Goal: Task Accomplishment & Management: Manage account settings

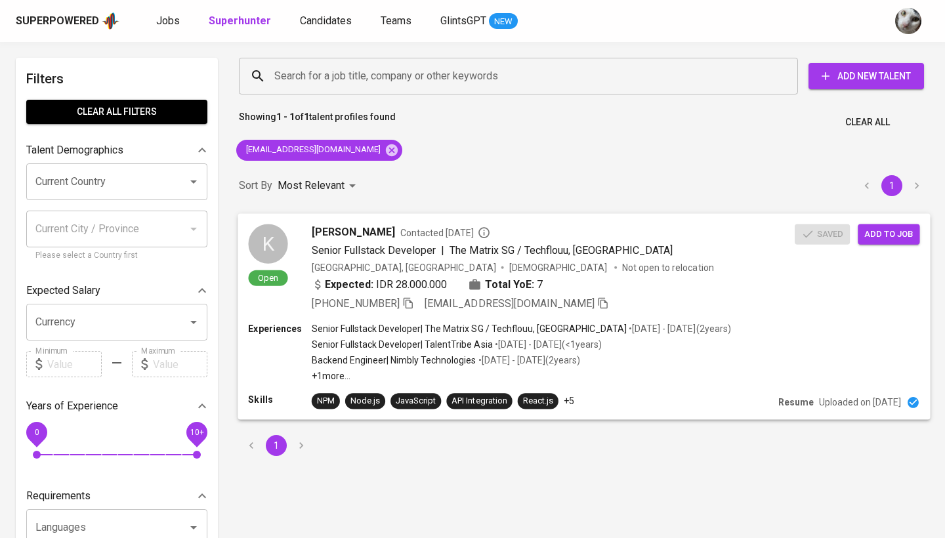
click at [698, 263] on div "[GEOGRAPHIC_DATA], [GEOGRAPHIC_DATA] [DEMOGRAPHIC_DATA] Not open to relocation" at bounding box center [553, 266] width 483 height 13
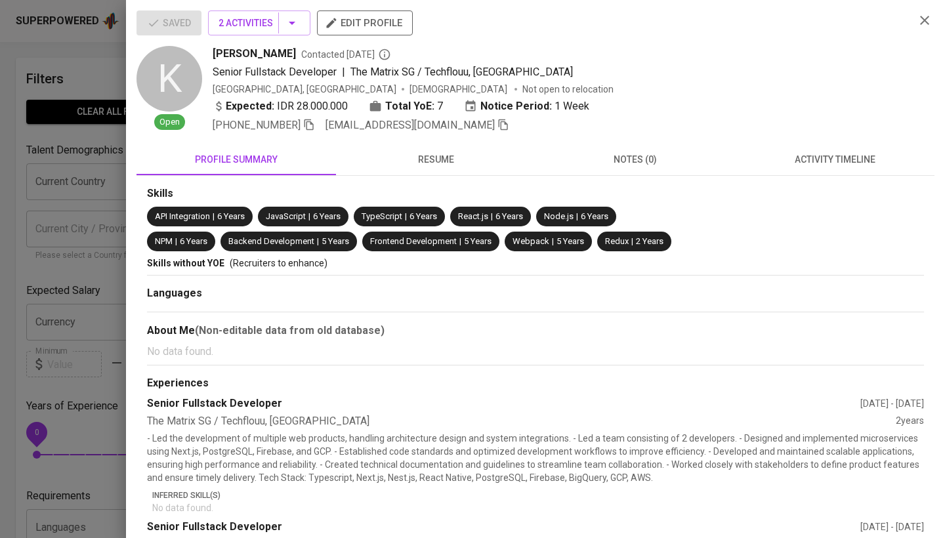
click at [775, 165] on span "activity timeline" at bounding box center [835, 160] width 184 height 16
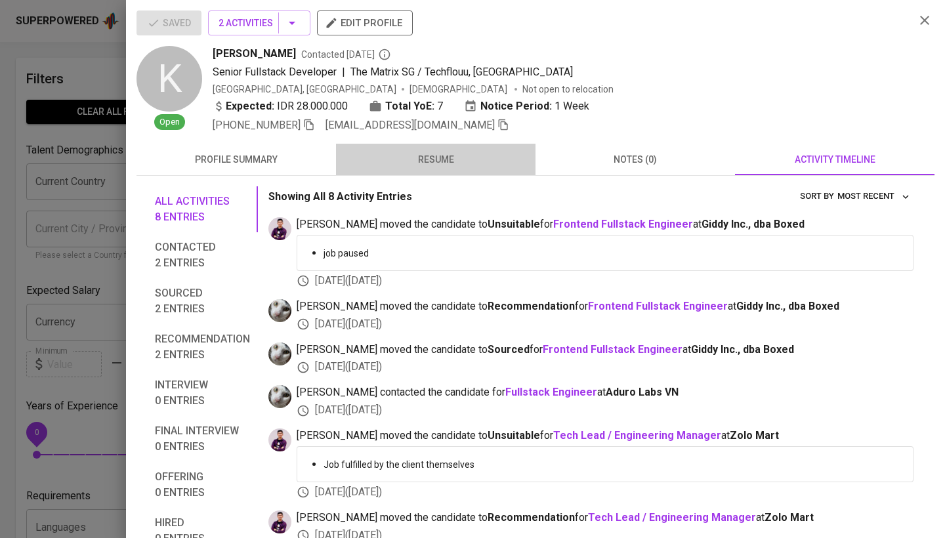
click at [474, 159] on span "resume" at bounding box center [436, 160] width 184 height 16
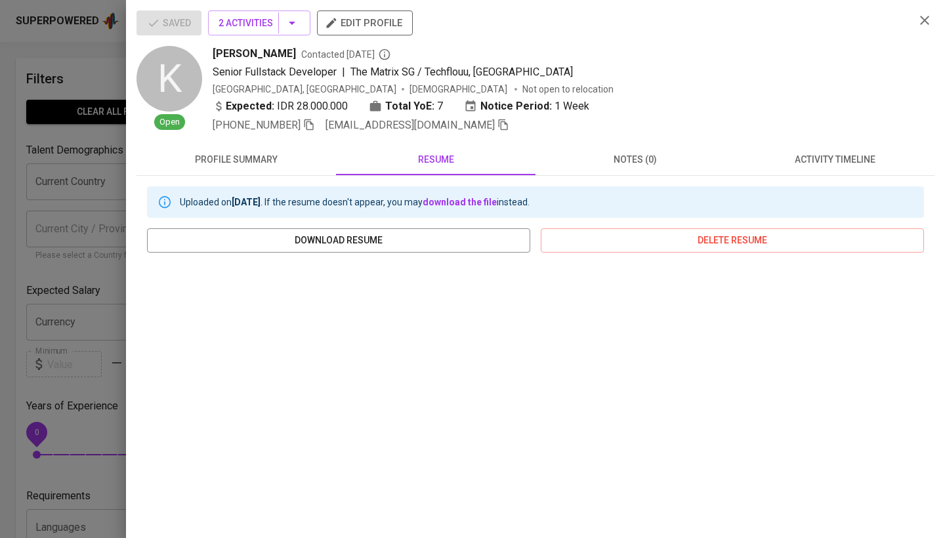
click at [754, 161] on span "activity timeline" at bounding box center [835, 160] width 184 height 16
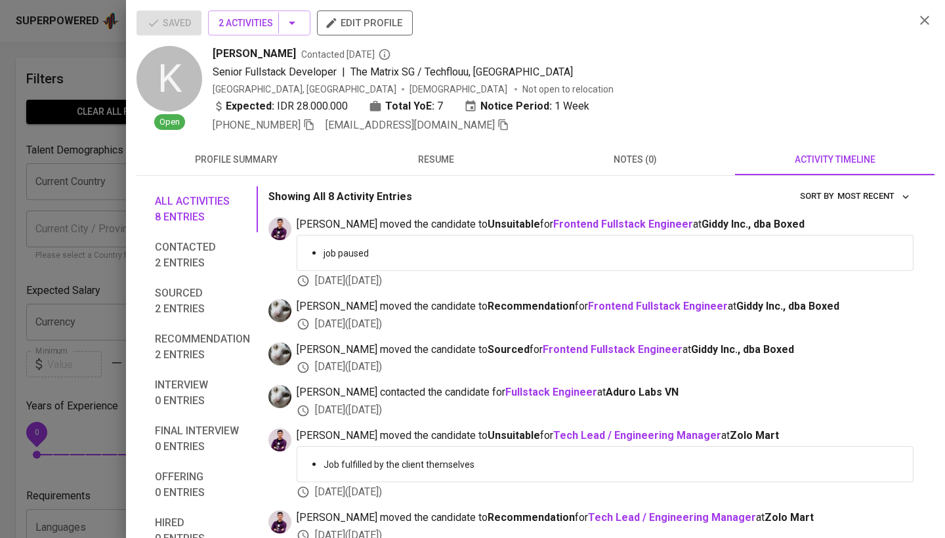
click at [427, 166] on span "resume" at bounding box center [436, 160] width 184 height 16
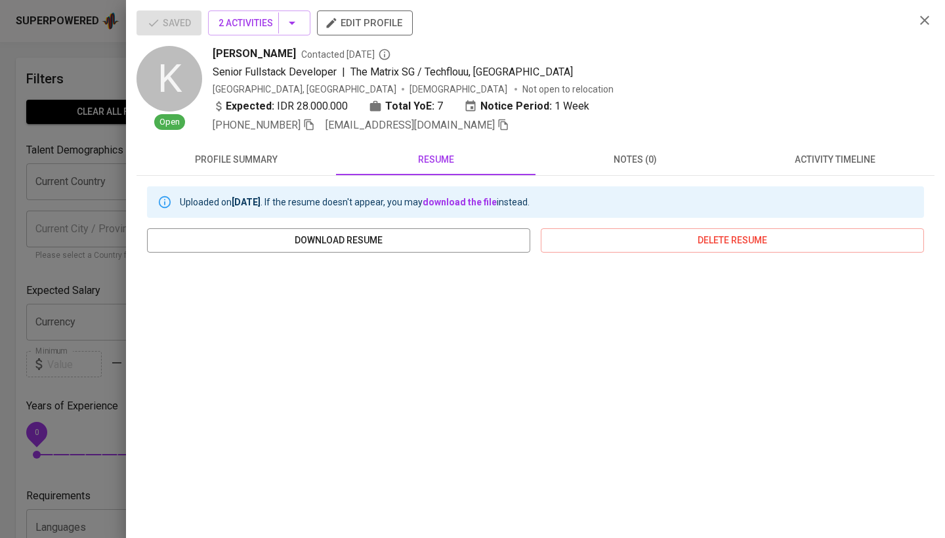
click at [83, 183] on div at bounding box center [472, 269] width 945 height 538
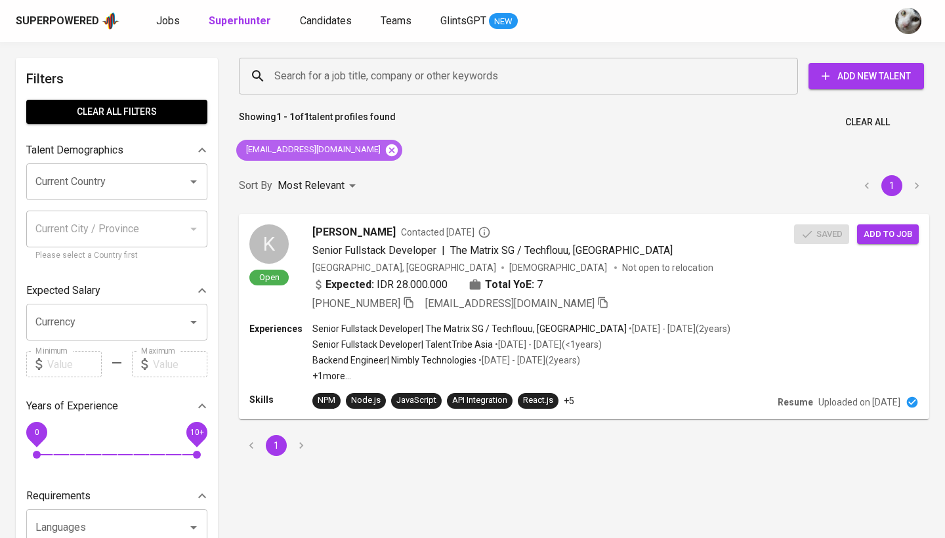
click at [386, 150] on icon at bounding box center [392, 150] width 12 height 12
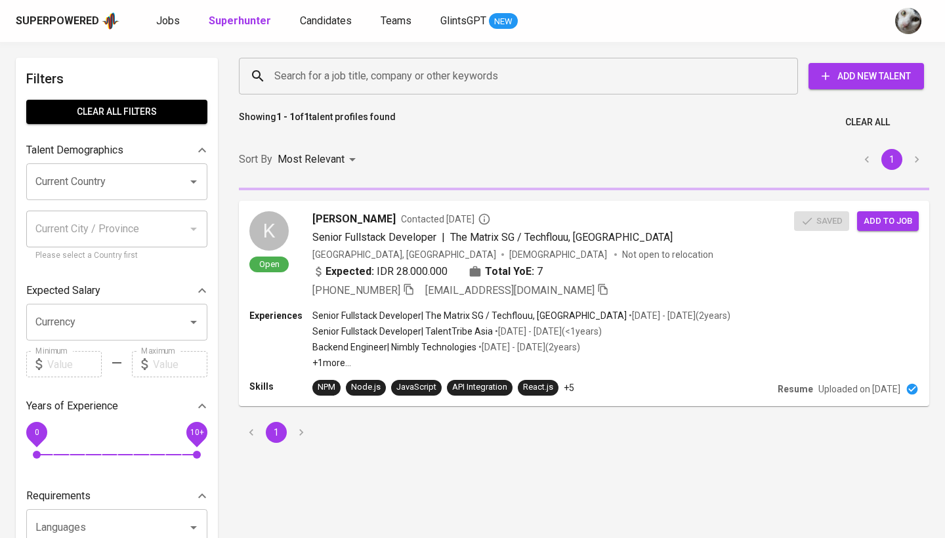
click at [374, 88] on input "Search for a job title, company or other keywords" at bounding box center [521, 76] width 501 height 25
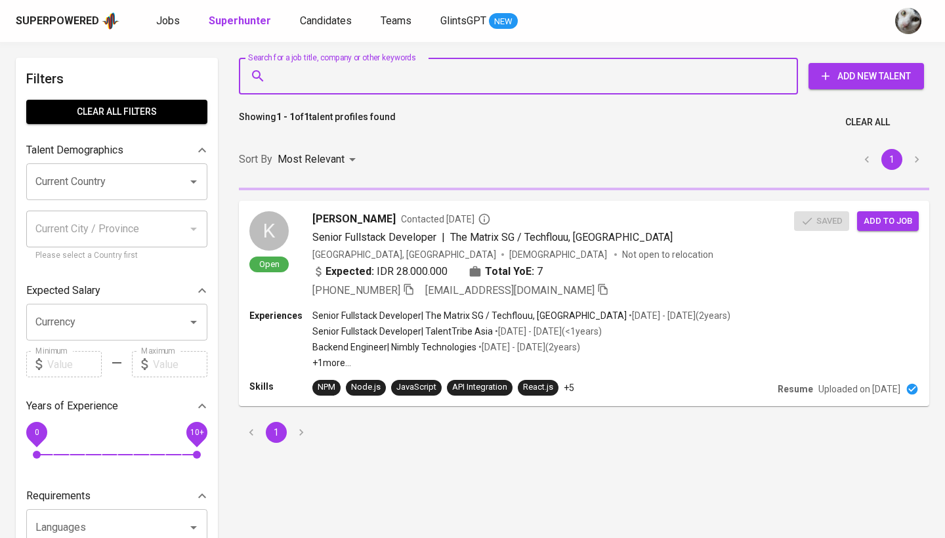
paste input "[EMAIL_ADDRESS][DOMAIN_NAME]"
type input "[EMAIL_ADDRESS][DOMAIN_NAME]"
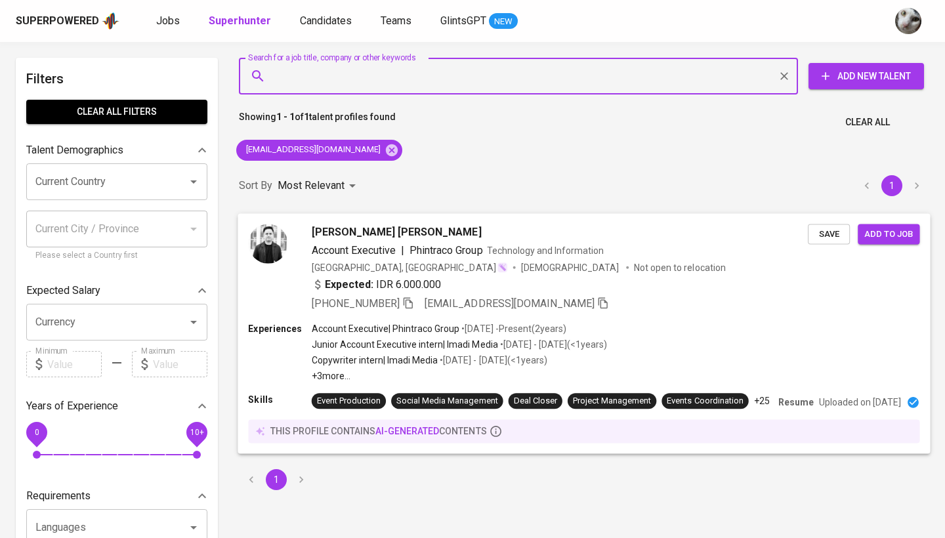
click at [828, 238] on span "Save" at bounding box center [828, 233] width 29 height 15
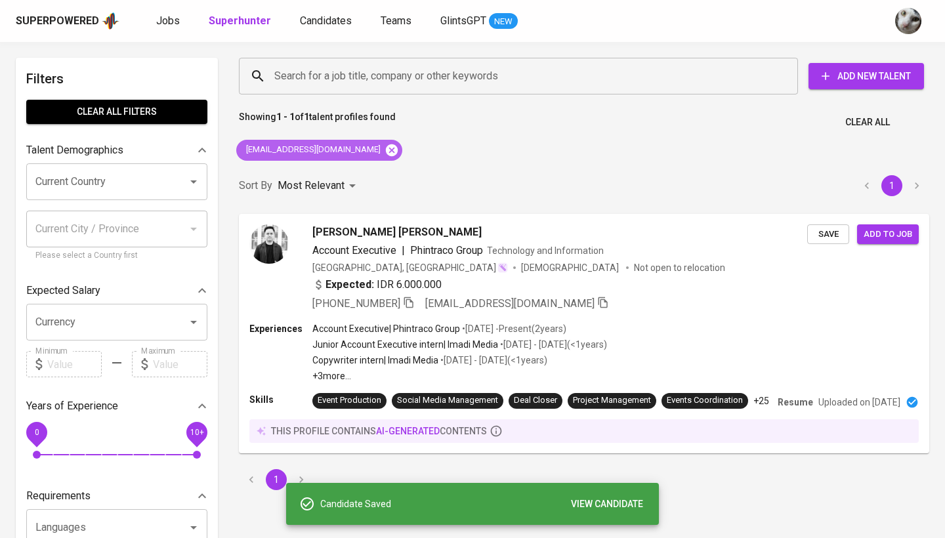
click at [384, 151] on icon at bounding box center [391, 150] width 14 height 14
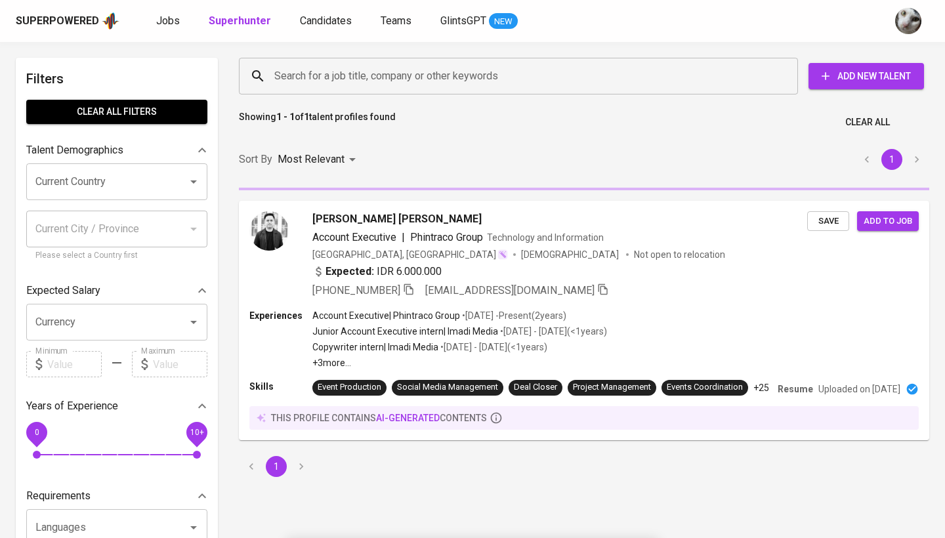
click at [388, 89] on div "Search for a job title, company or other keywords" at bounding box center [518, 76] width 559 height 37
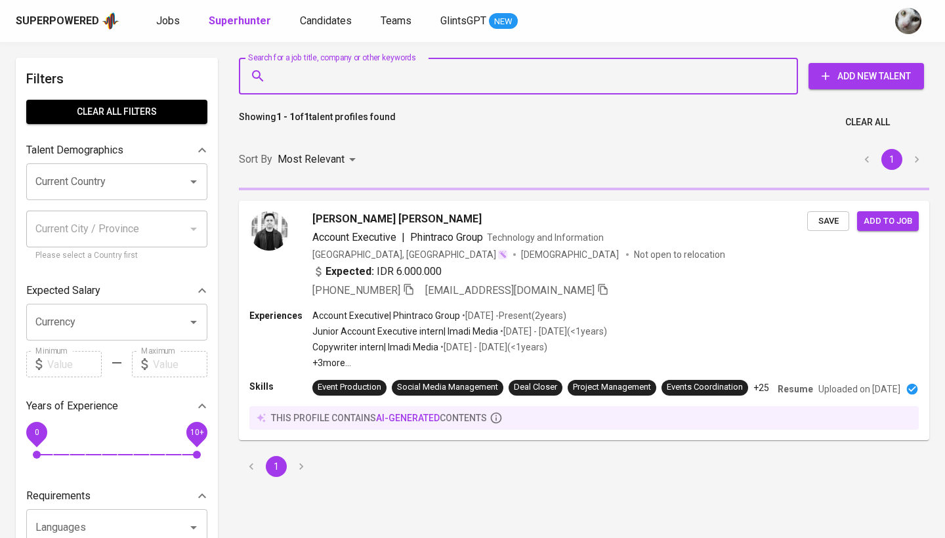
paste input "[EMAIL_ADDRESS][DOMAIN_NAME]"
type input "[EMAIL_ADDRESS][DOMAIN_NAME]"
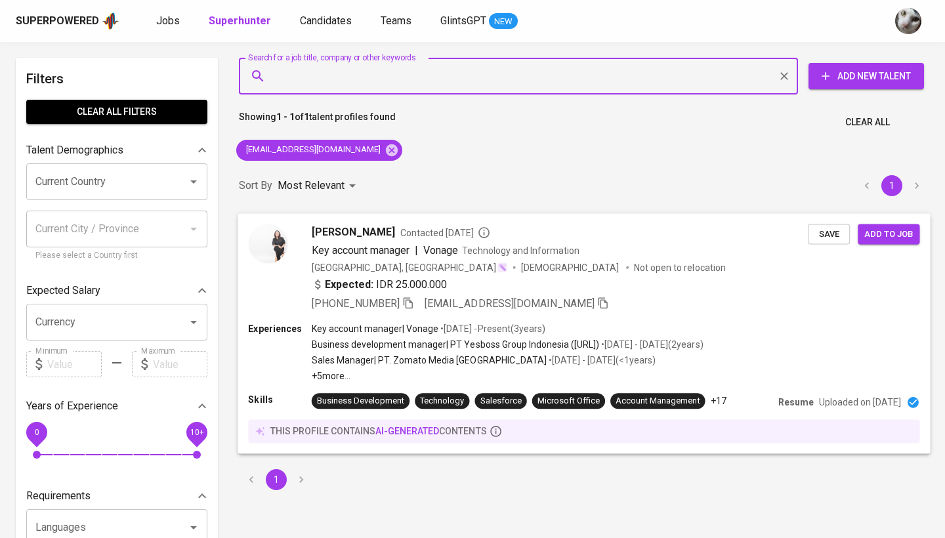
click at [667, 291] on div "Expected: IDR 25.000.000" at bounding box center [560, 285] width 496 height 19
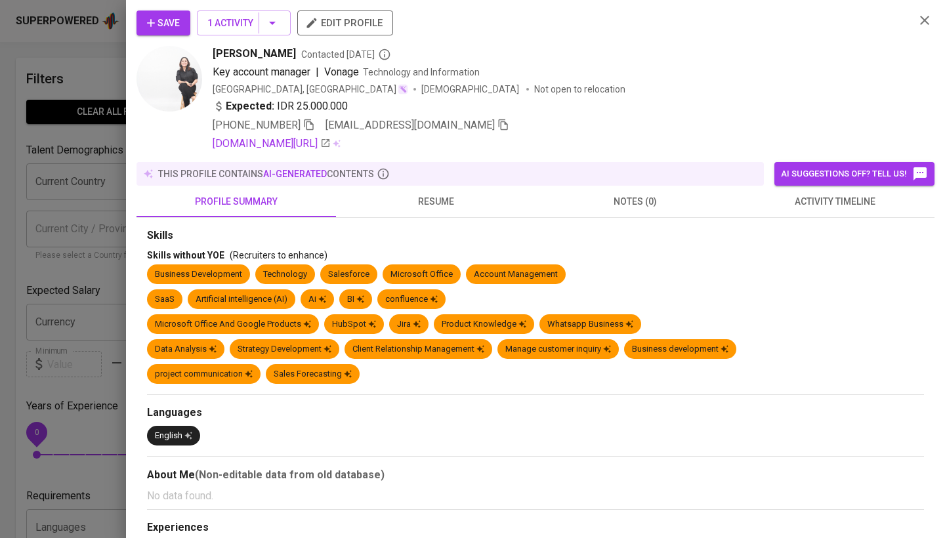
click at [77, 197] on div at bounding box center [472, 269] width 945 height 538
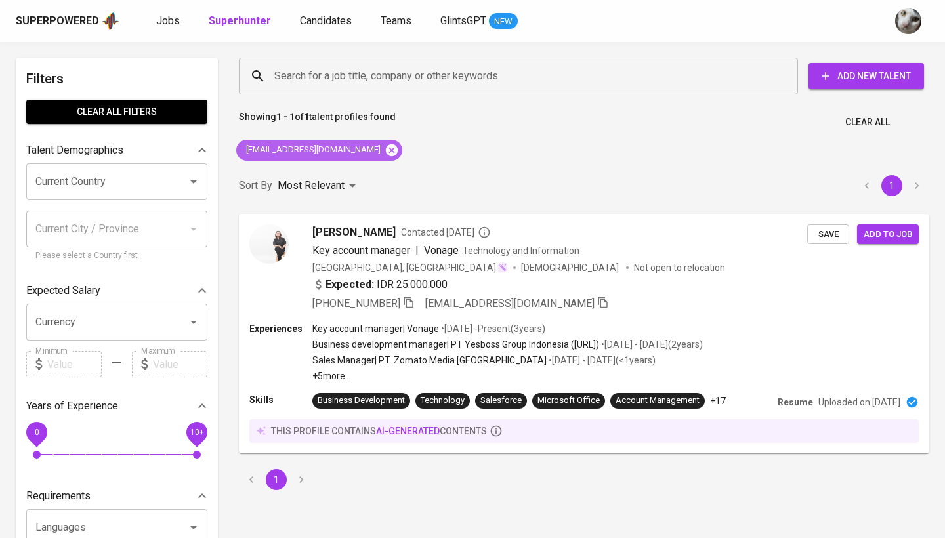
click at [386, 150] on icon at bounding box center [392, 150] width 12 height 12
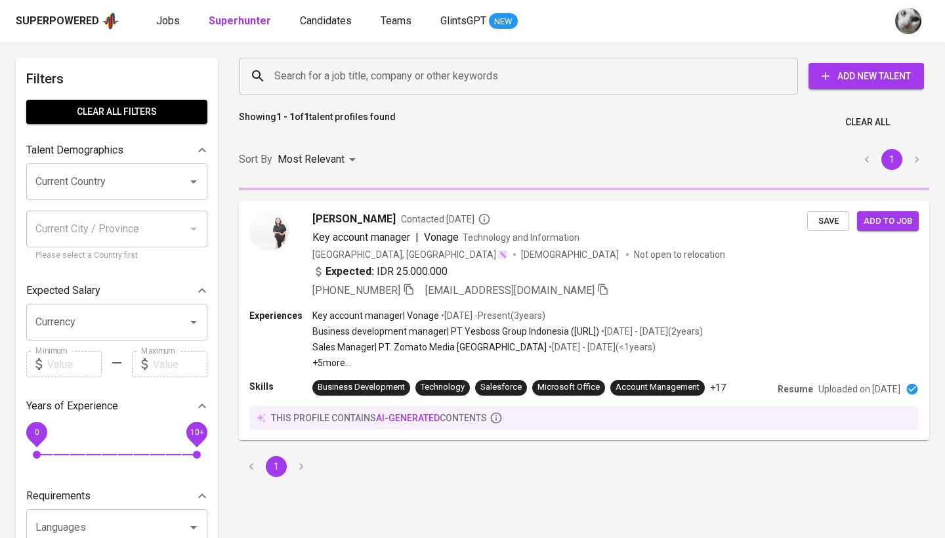
click at [442, 56] on div "Search for a job title, company or other keywords Search for a job title, compa…" at bounding box center [581, 76] width 690 height 42
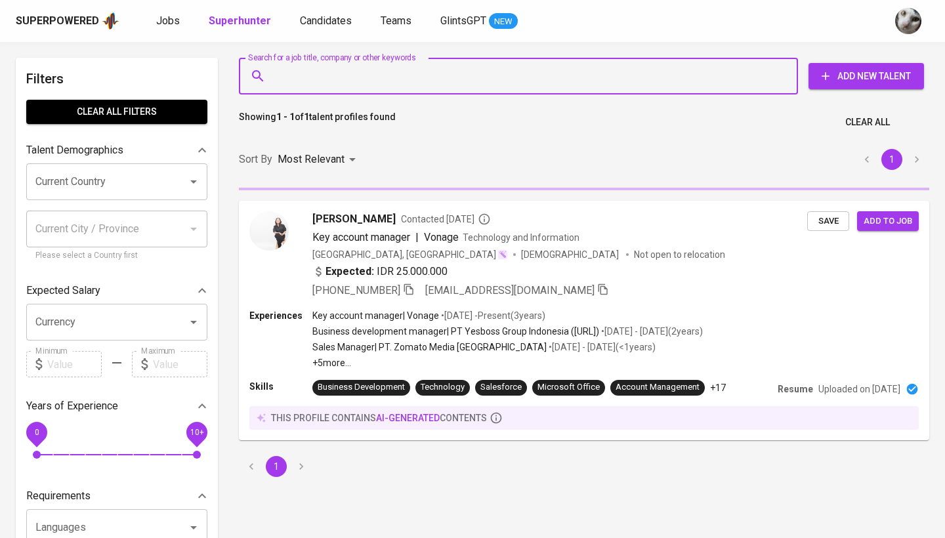
click at [433, 85] on input "Search for a job title, company or other keywords" at bounding box center [521, 76] width 501 height 25
paste input "[EMAIL_ADDRESS][DOMAIN_NAME]"
type input "[EMAIL_ADDRESS][DOMAIN_NAME]"
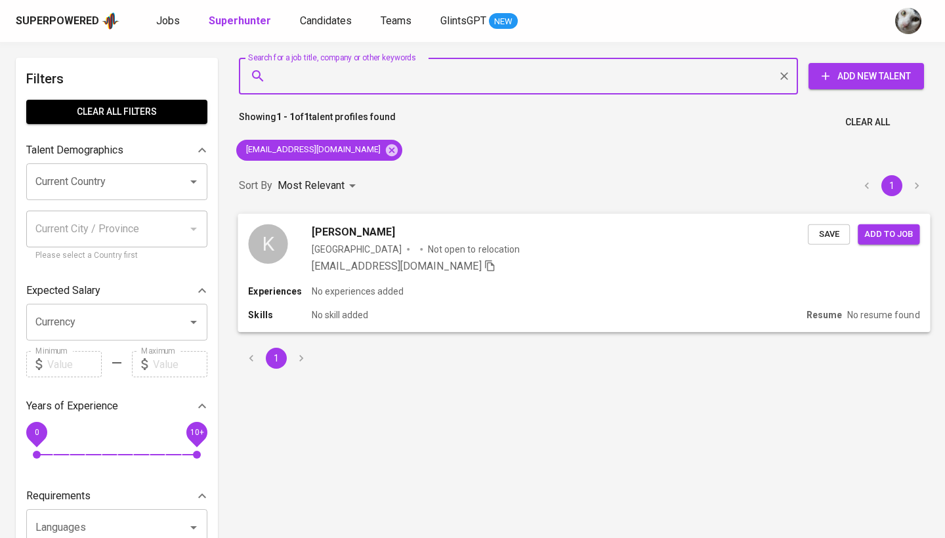
click at [524, 278] on div "K Kiki Indriyani [GEOGRAPHIC_DATA] Not open to relocation [EMAIL_ADDRESS][DOMAI…" at bounding box center [583, 248] width 692 height 71
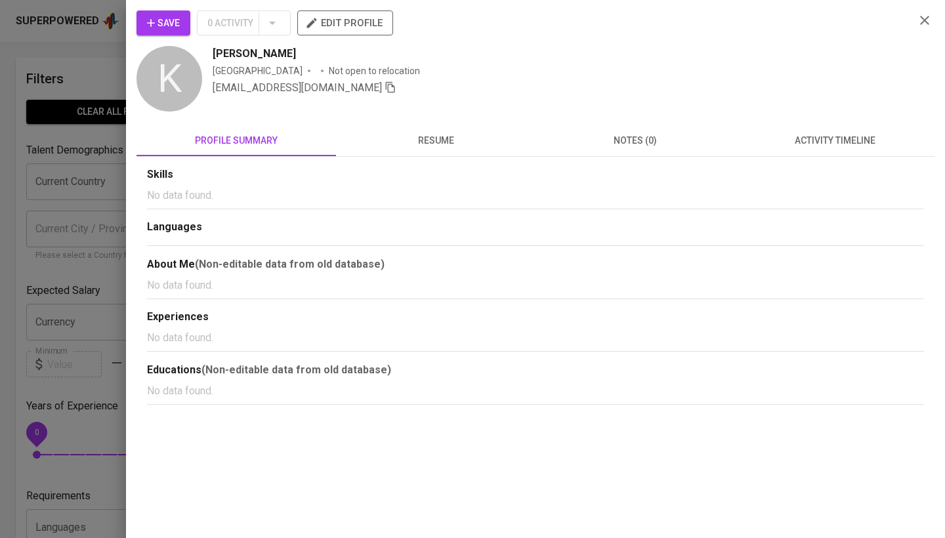
click at [164, 27] on span "Save" at bounding box center [163, 23] width 33 height 16
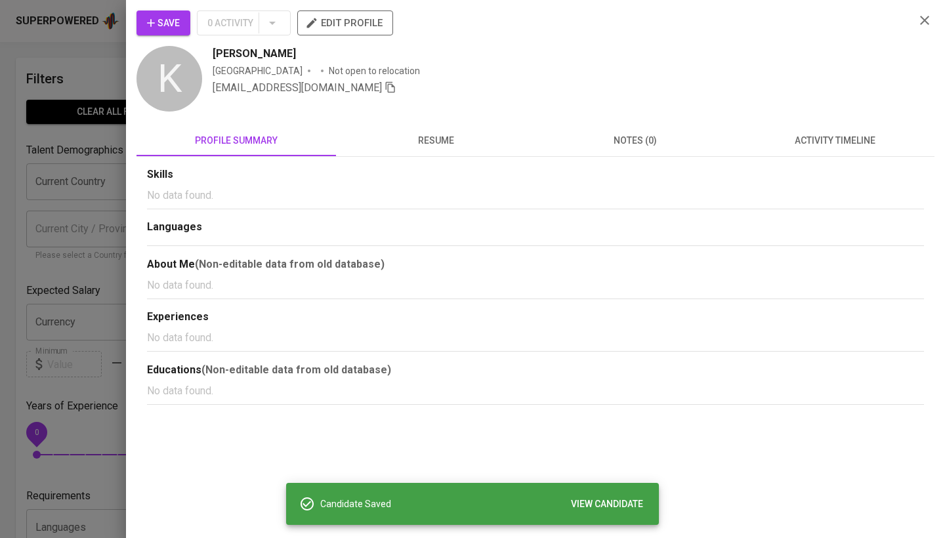
click at [152, 40] on div "Save 0 Activity edit profile" at bounding box center [520, 27] width 768 height 35
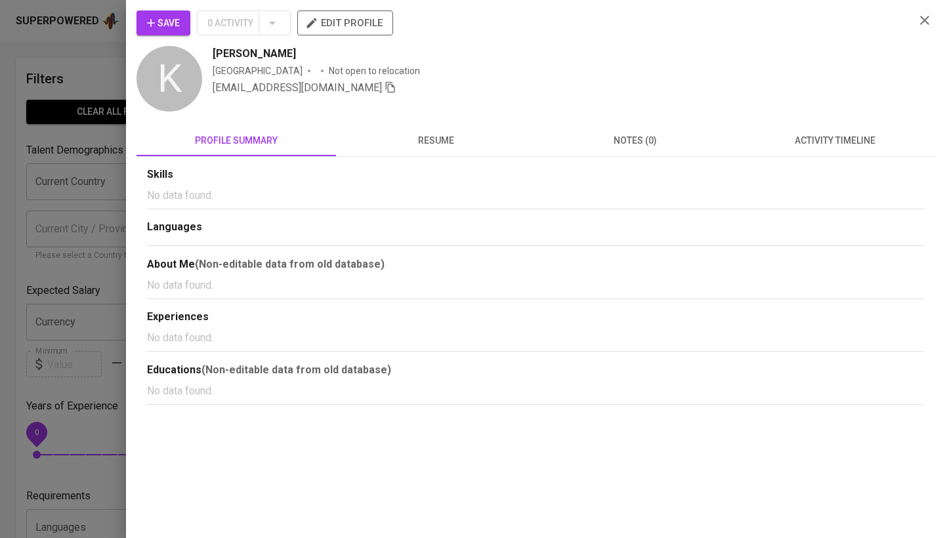
click at [93, 169] on div at bounding box center [472, 269] width 945 height 538
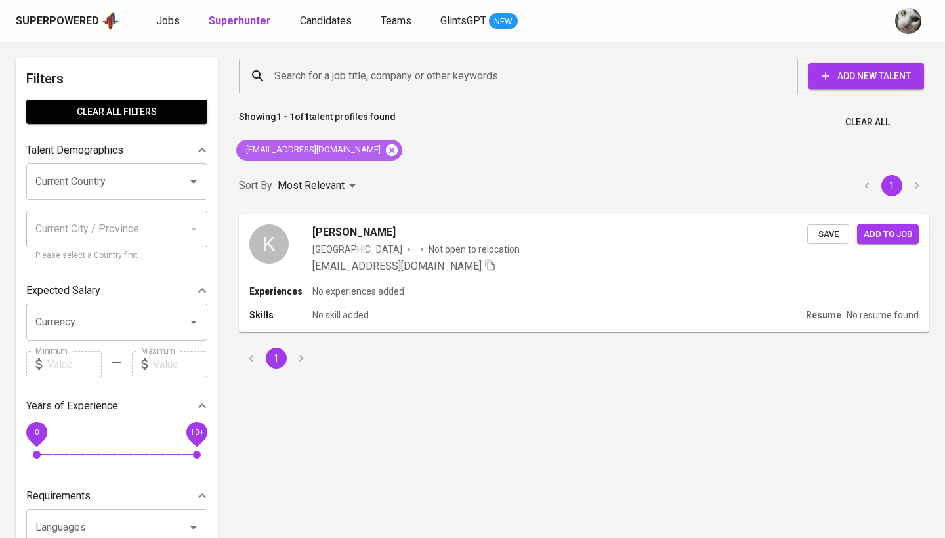
click at [386, 146] on icon at bounding box center [392, 150] width 12 height 12
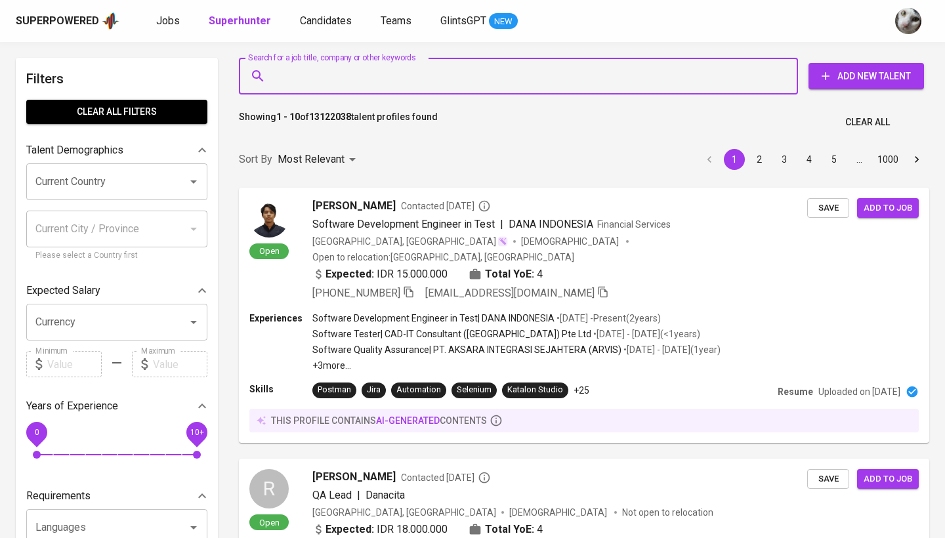
click at [378, 87] on input "Search for a job title, company or other keywords" at bounding box center [521, 76] width 501 height 25
paste input "[EMAIL_ADDRESS][DOMAIN_NAME]"
type input "[EMAIL_ADDRESS][DOMAIN_NAME]"
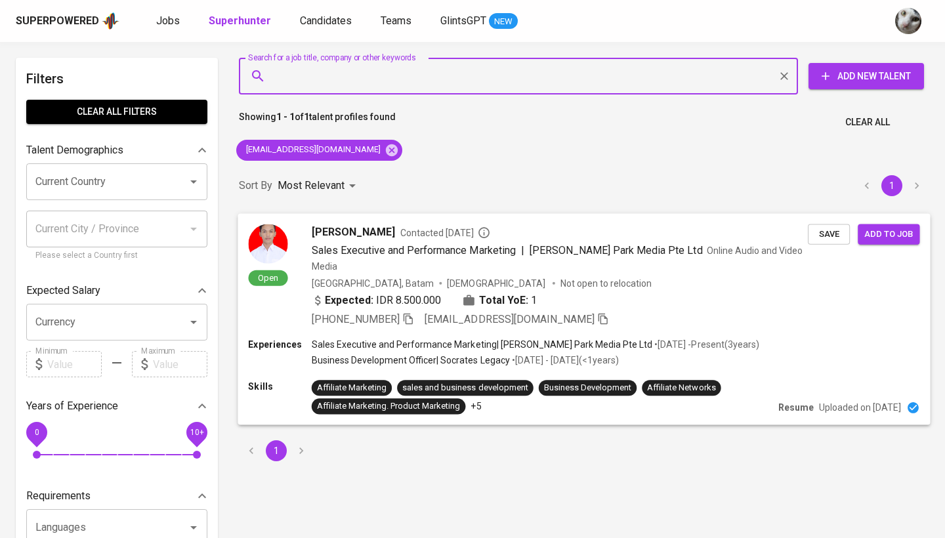
click at [594, 292] on div "Expected: IDR 8.500.000 Total YoE: 1" at bounding box center [560, 301] width 496 height 19
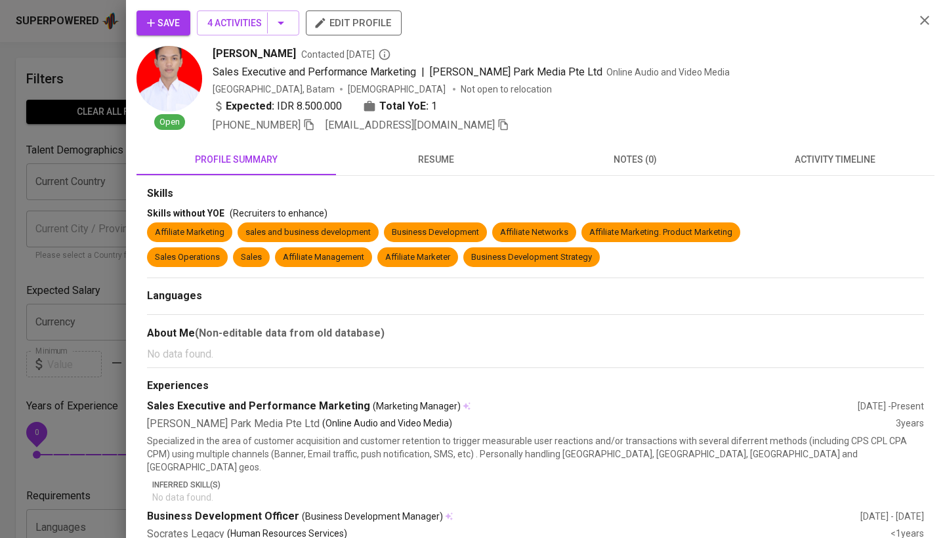
click at [165, 20] on span "Save" at bounding box center [163, 23] width 33 height 16
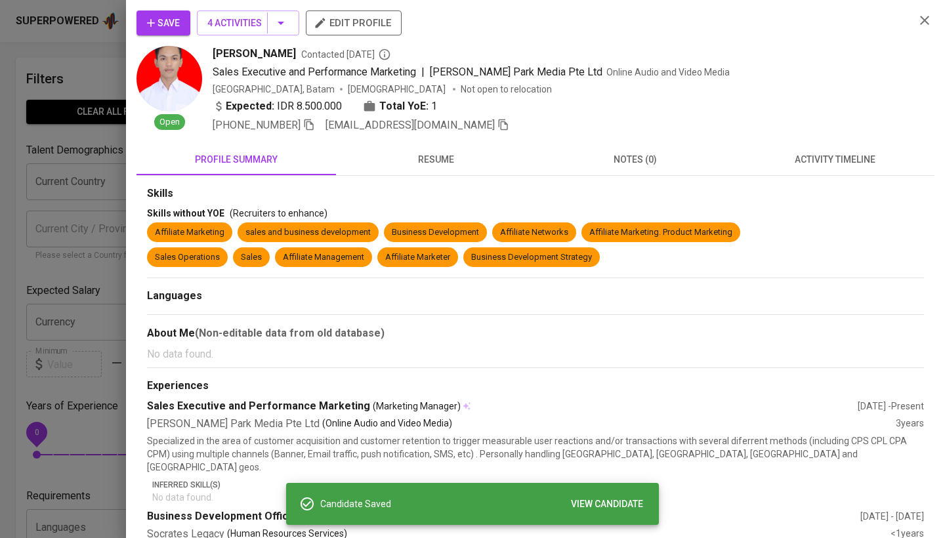
click at [75, 143] on div at bounding box center [472, 269] width 945 height 538
